Goal: Task Accomplishment & Management: Manage account settings

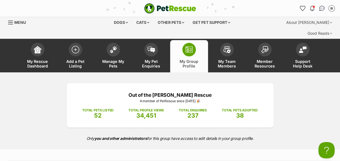
click at [189, 46] on img at bounding box center [189, 49] width 8 height 6
click at [114, 45] on img at bounding box center [113, 48] width 8 height 7
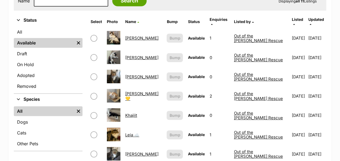
scroll to position [136, 0]
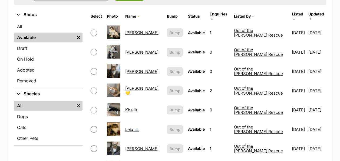
click at [97, 87] on input "checkbox" at bounding box center [94, 90] width 6 height 6
checkbox input "true"
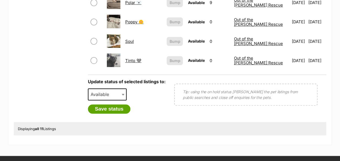
scroll to position [304, 0]
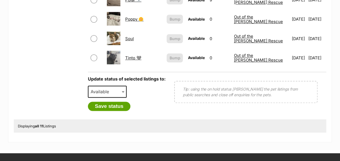
click at [118, 85] on span "Available" at bounding box center [107, 91] width 39 height 12
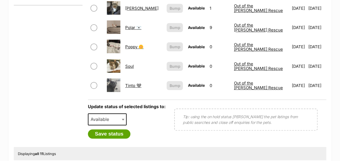
scroll to position [274, 0]
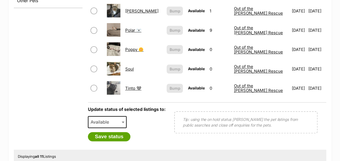
click at [114, 118] on span "Available" at bounding box center [101, 122] width 26 height 8
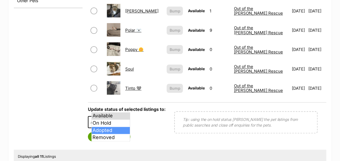
select select "rehomed"
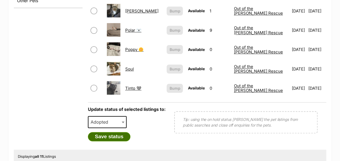
click at [117, 132] on button "Save status" at bounding box center [109, 136] width 43 height 9
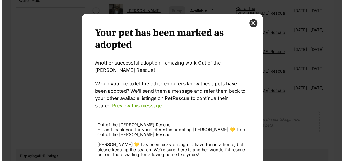
scroll to position [0, 0]
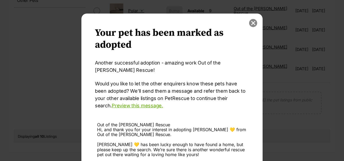
click at [252, 19] on button "close" at bounding box center [253, 23] width 8 height 8
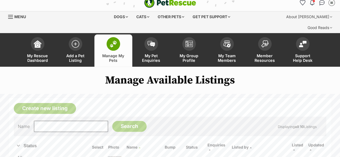
scroll to position [4, 0]
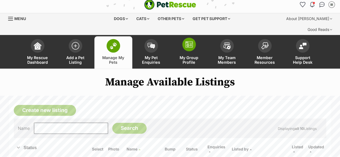
click at [191, 41] on img at bounding box center [189, 44] width 8 height 6
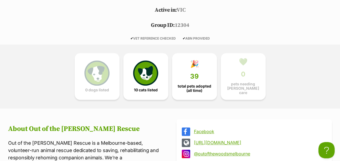
scroll to position [261, 0]
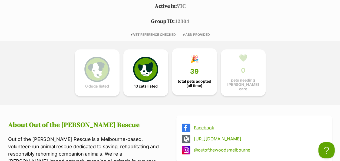
click at [201, 49] on link "🎉 39 total pets adopted (all time)" at bounding box center [194, 71] width 45 height 46
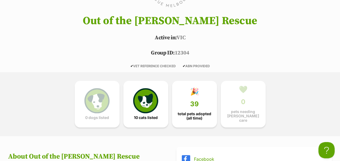
scroll to position [248, 0]
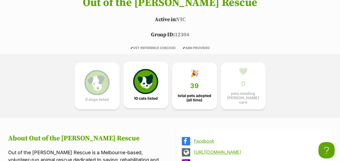
click at [156, 69] on img at bounding box center [145, 81] width 25 height 25
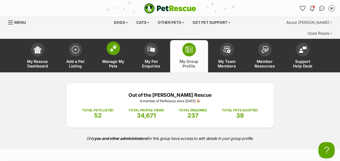
click at [111, 45] on img at bounding box center [113, 48] width 8 height 7
